Goal: Task Accomplishment & Management: Use online tool/utility

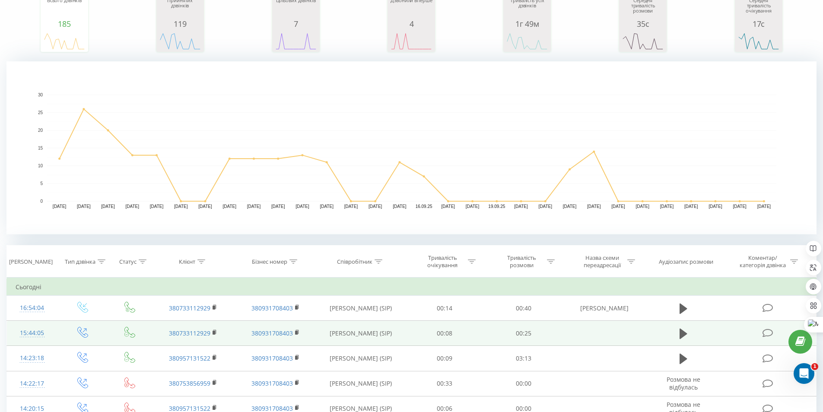
scroll to position [130, 0]
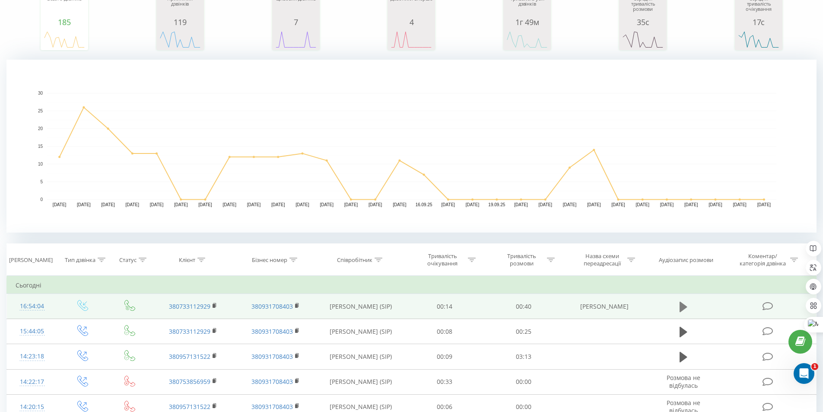
click at [683, 307] on icon at bounding box center [684, 306] width 8 height 10
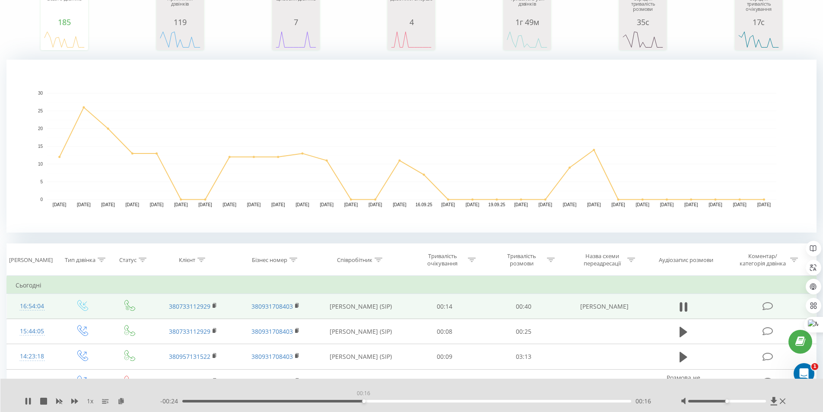
click at [363, 401] on div "00:16" at bounding box center [406, 401] width 449 height 3
click at [343, 402] on div "00:14" at bounding box center [406, 401] width 449 height 3
click at [593, 399] on div "- 00:06 00:35 00:35" at bounding box center [409, 401] width 499 height 9
click at [395, 401] on div "00:19" at bounding box center [406, 401] width 449 height 3
click at [357, 402] on div "00:20" at bounding box center [406, 401] width 449 height 3
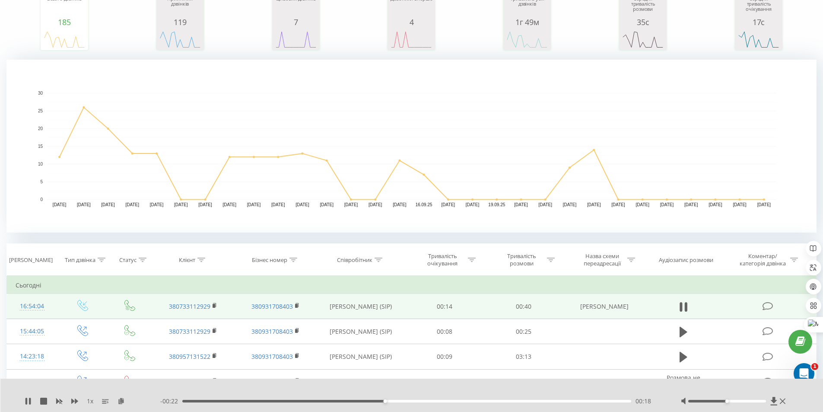
click at [327, 401] on div "00:18" at bounding box center [406, 401] width 449 height 3
click at [273, 401] on div "00:08" at bounding box center [406, 401] width 449 height 3
click at [532, 399] on div "- 00:02 00:38 00:38" at bounding box center [409, 401] width 499 height 9
click at [539, 405] on div "- 00:01 00:39 00:39" at bounding box center [409, 401] width 499 height 9
click at [541, 401] on div "00:39" at bounding box center [406, 401] width 449 height 3
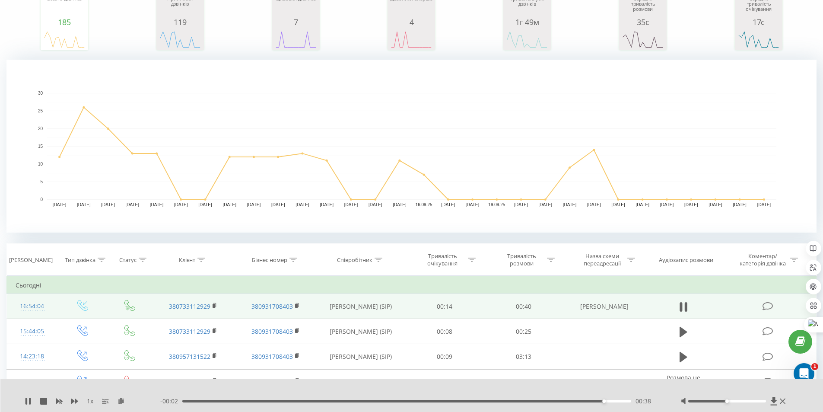
click at [464, 399] on div "- 00:02 00:38 00:38" at bounding box center [409, 401] width 499 height 9
click at [464, 400] on div "00:26" at bounding box center [406, 401] width 449 height 3
click at [686, 309] on icon at bounding box center [686, 307] width 3 height 10
click at [194, 401] on div "00:31" at bounding box center [406, 401] width 449 height 3
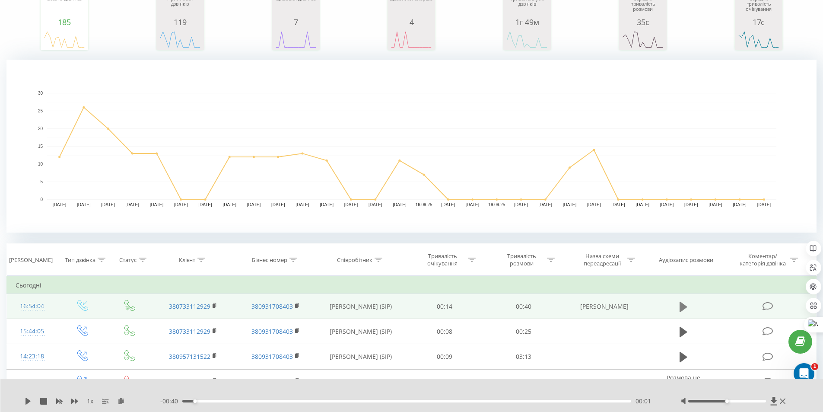
click at [678, 306] on button at bounding box center [683, 306] width 13 height 13
drag, startPoint x: 213, startPoint y: 311, endPoint x: 231, endPoint y: 313, distance: 17.9
click at [231, 313] on td "380733112929" at bounding box center [193, 306] width 82 height 25
drag, startPoint x: 216, startPoint y: 313, endPoint x: 178, endPoint y: 312, distance: 38.5
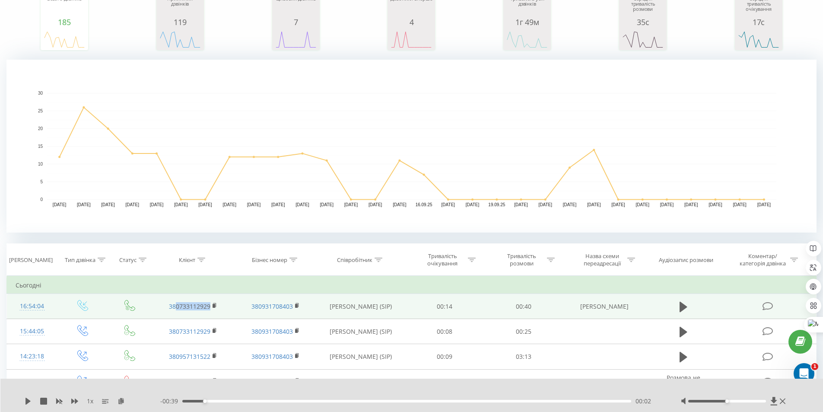
click at [178, 312] on td "380733112929" at bounding box center [193, 306] width 82 height 25
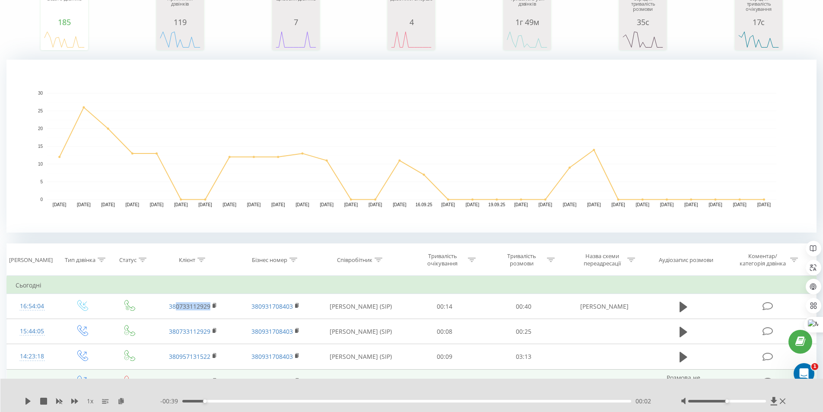
copy link "0733112929"
